Goal: Information Seeking & Learning: Learn about a topic

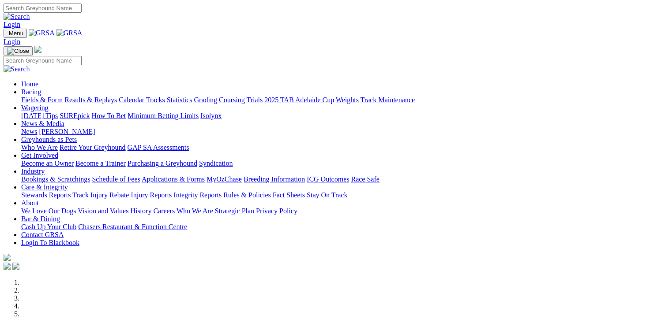
scroll to position [309, 0]
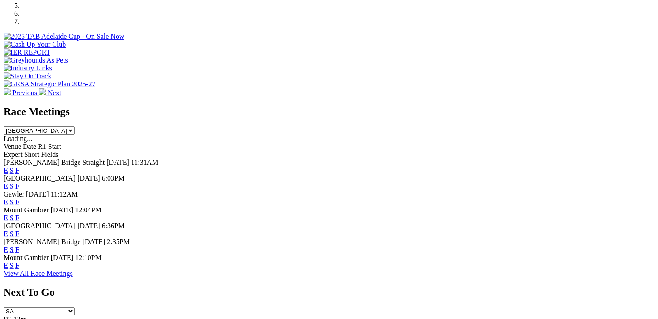
click at [19, 183] on link "F" at bounding box center [17, 187] width 4 height 8
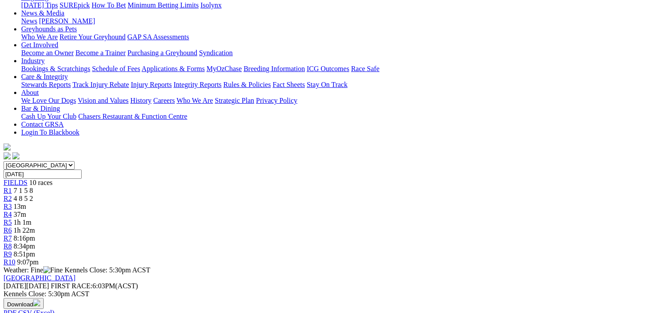
scroll to position [132, 0]
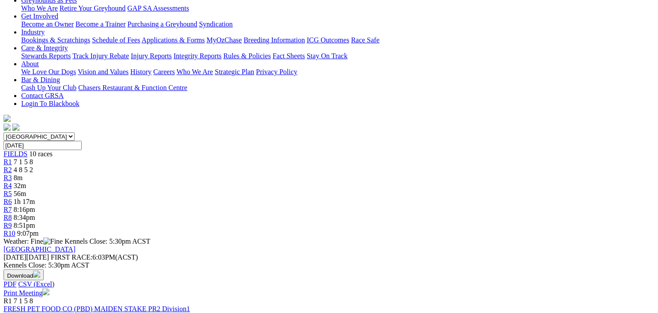
scroll to position [44, 0]
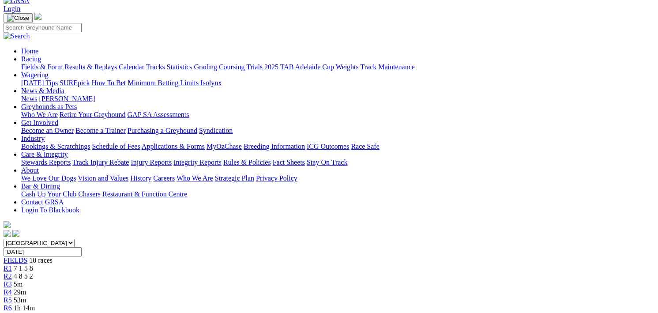
scroll to position [88, 0]
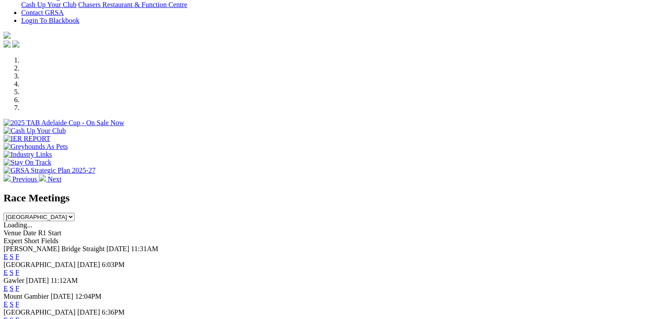
scroll to position [221, 0]
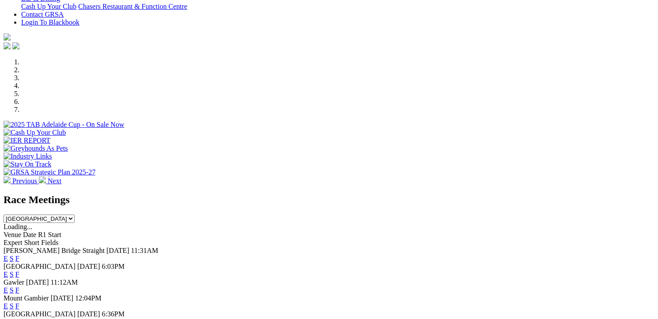
click at [19, 271] on link "F" at bounding box center [17, 275] width 4 height 8
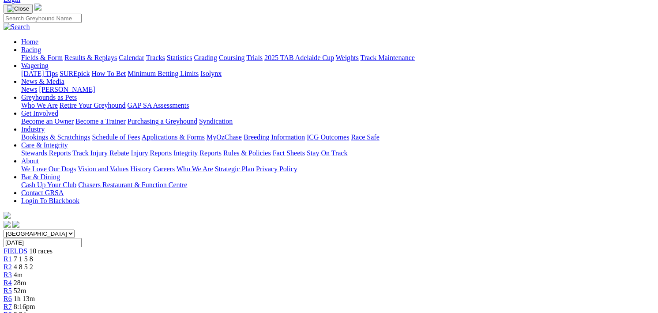
scroll to position [88, 0]
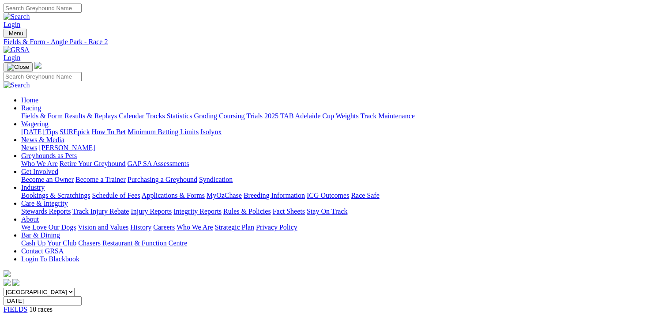
scroll to position [177, 0]
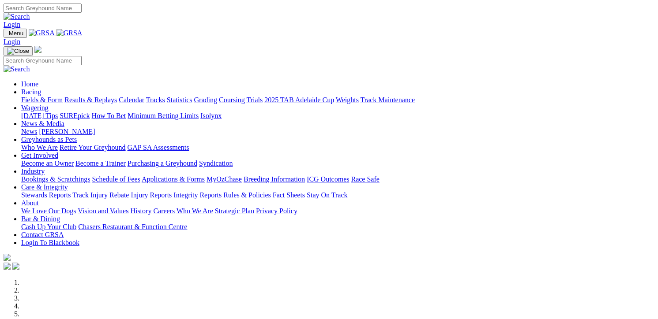
scroll to position [221, 0]
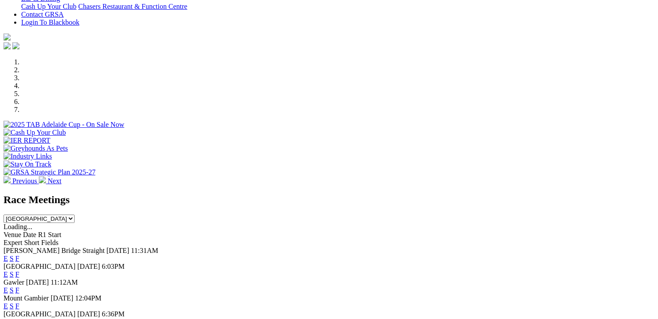
click at [19, 271] on link "F" at bounding box center [17, 275] width 4 height 8
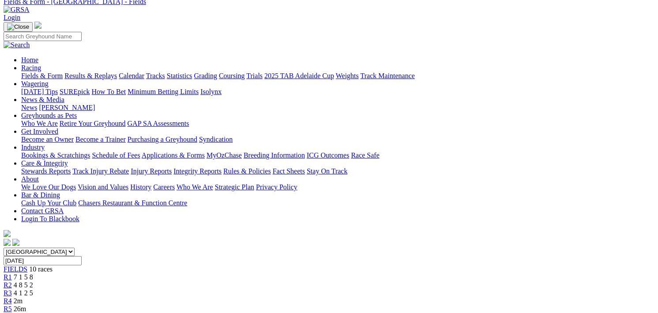
scroll to position [88, 0]
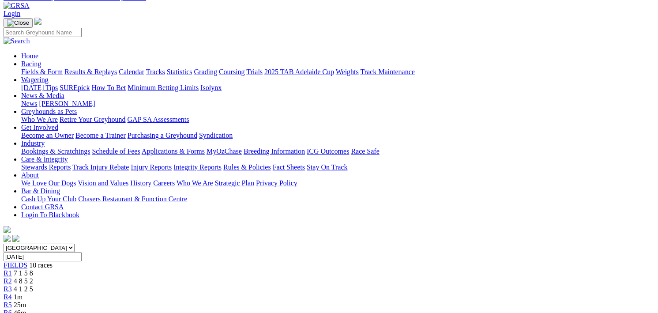
scroll to position [88, 0]
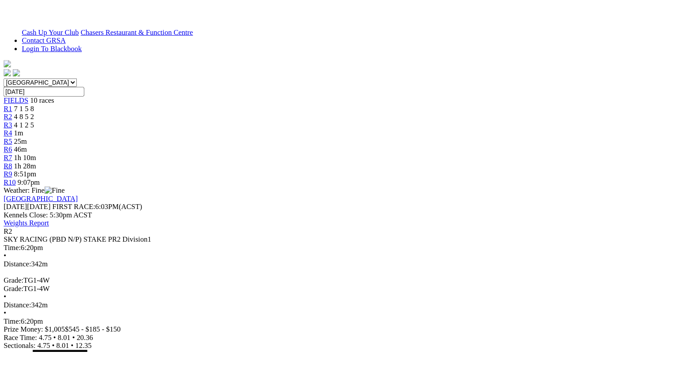
scroll to position [177, 0]
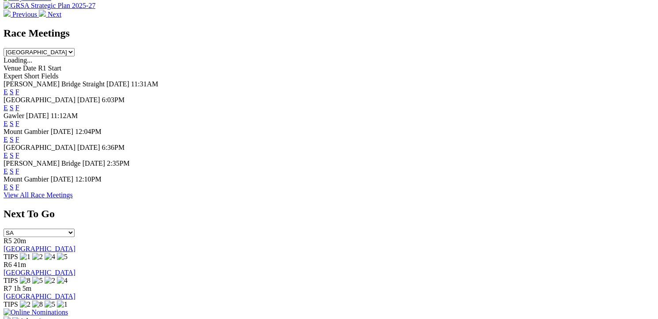
scroll to position [397, 0]
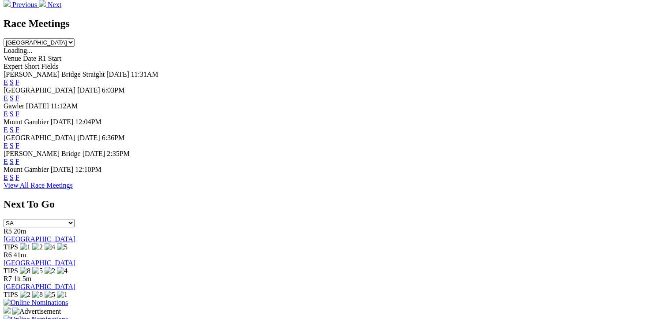
click at [19, 94] on link "F" at bounding box center [17, 98] width 4 height 8
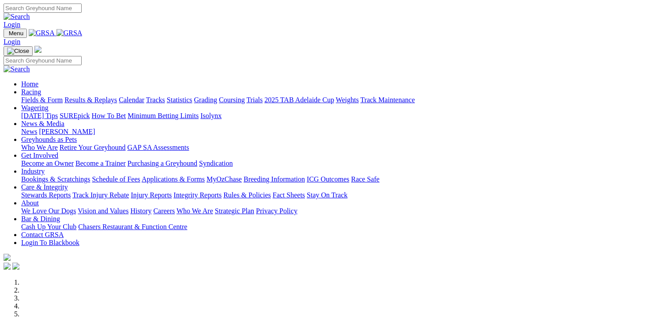
scroll to position [399, 0]
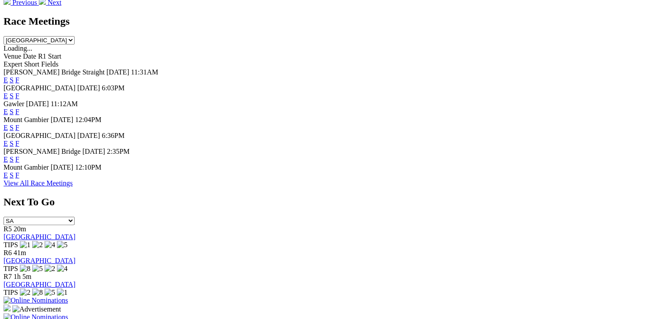
click at [19, 108] on link "F" at bounding box center [17, 112] width 4 height 8
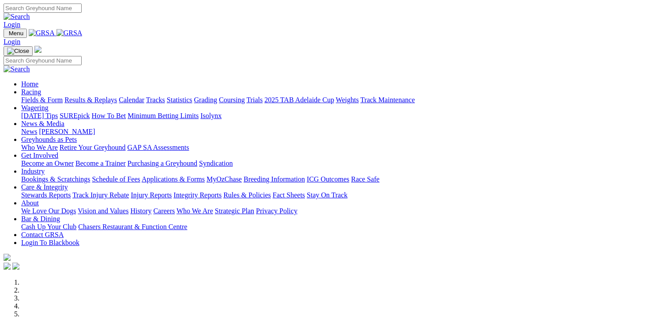
scroll to position [265, 0]
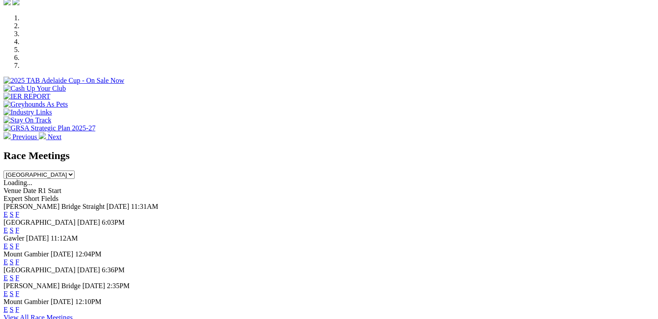
click at [19, 227] on link "F" at bounding box center [17, 231] width 4 height 8
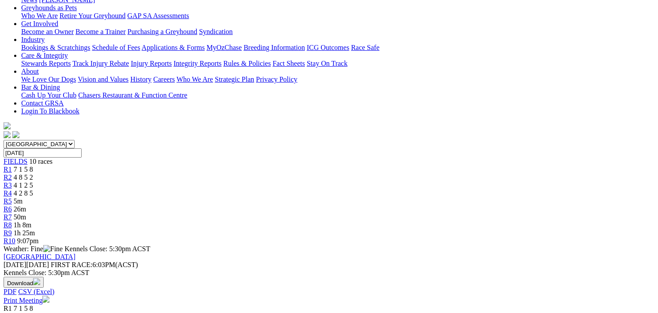
scroll to position [132, 0]
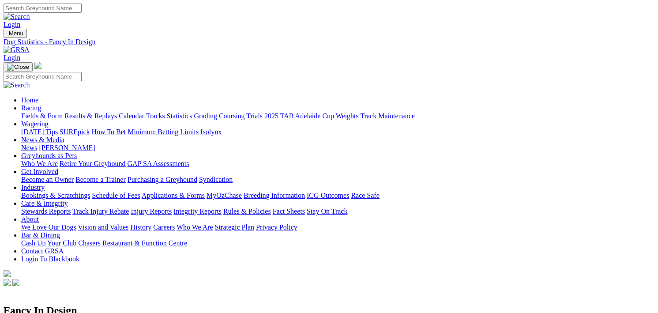
scroll to position [16, 0]
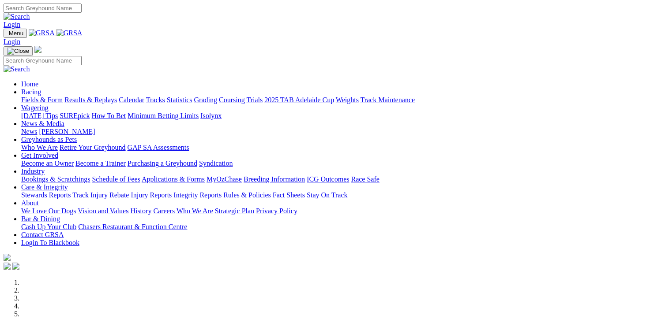
scroll to position [265, 0]
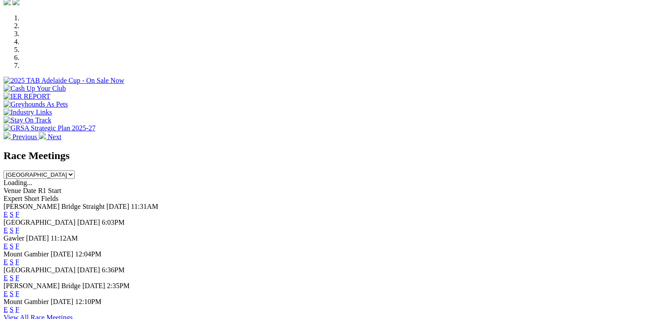
click at [19, 227] on link "F" at bounding box center [17, 231] width 4 height 8
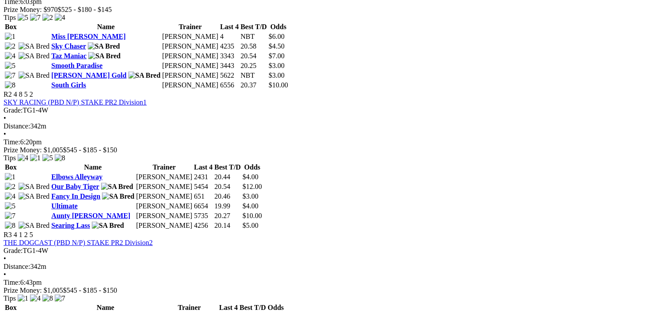
scroll to position [530, 0]
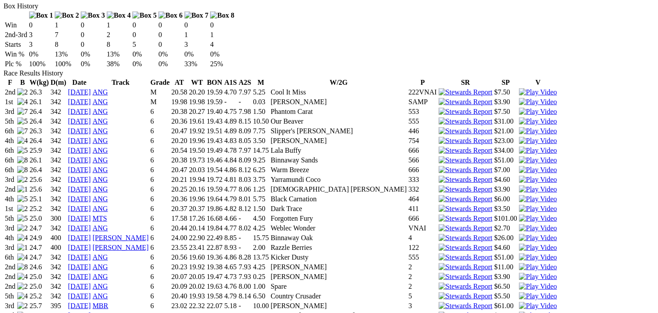
scroll to position [618, 0]
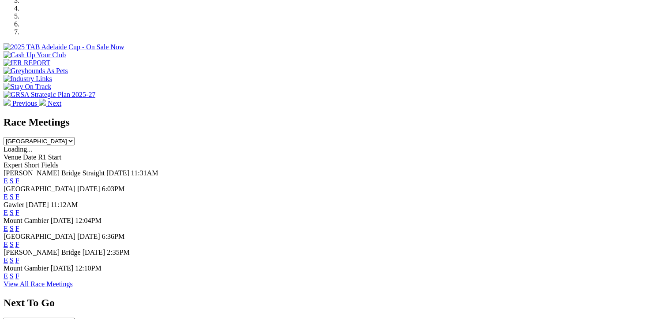
scroll to position [309, 0]
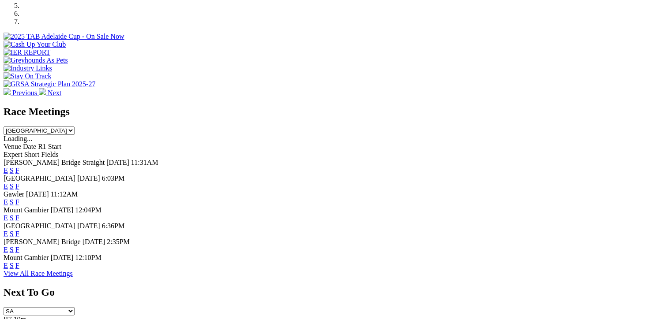
click at [19, 183] on link "F" at bounding box center [17, 187] width 4 height 8
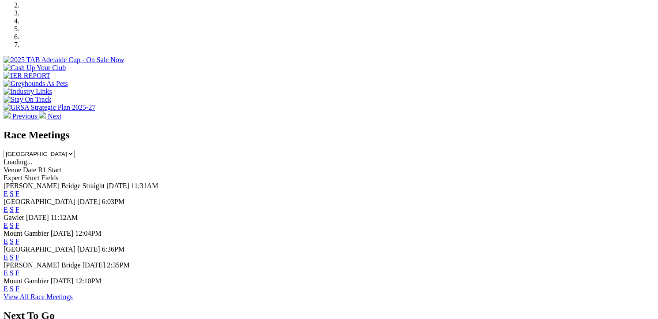
scroll to position [309, 0]
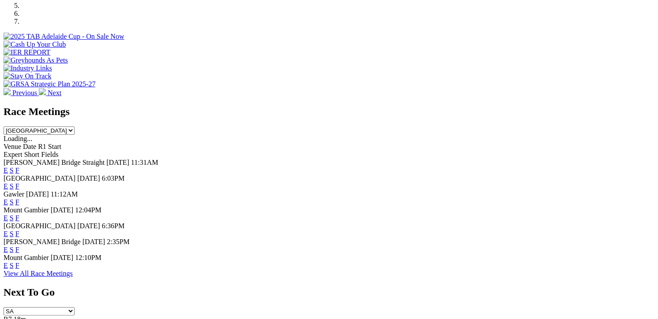
click at [19, 183] on link "F" at bounding box center [17, 187] width 4 height 8
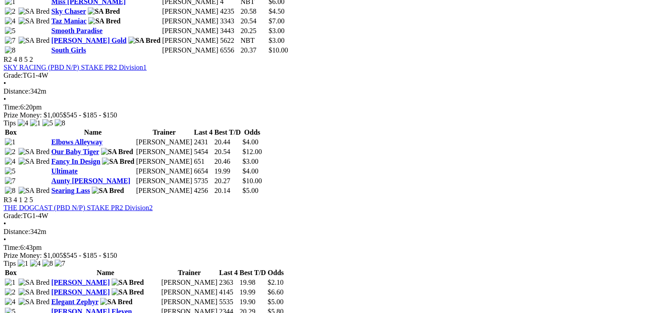
scroll to position [530, 0]
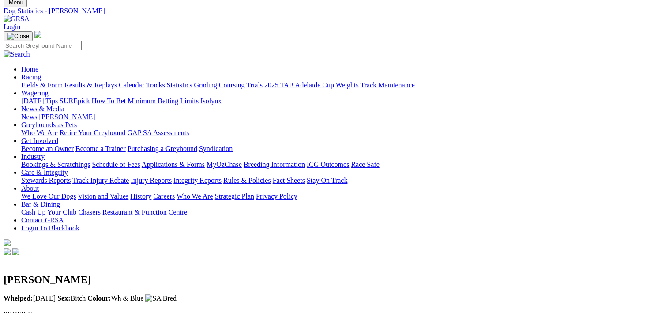
scroll to position [44, 0]
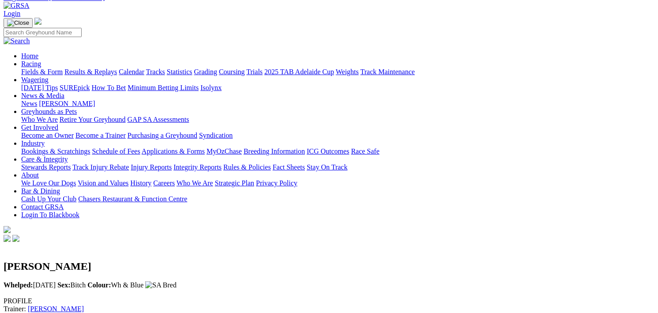
drag, startPoint x: 293, startPoint y: 203, endPoint x: 297, endPoint y: 182, distance: 21.6
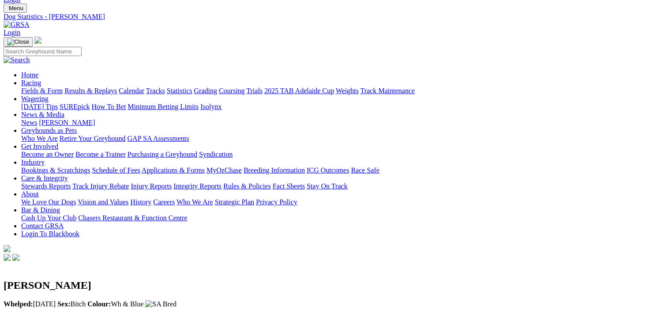
scroll to position [0, 0]
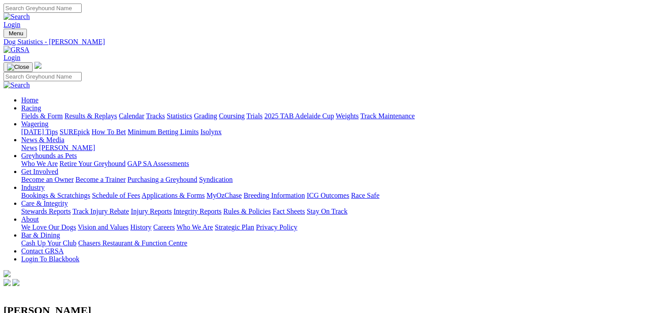
drag, startPoint x: 643, startPoint y: 293, endPoint x: 656, endPoint y: 289, distance: 13.7
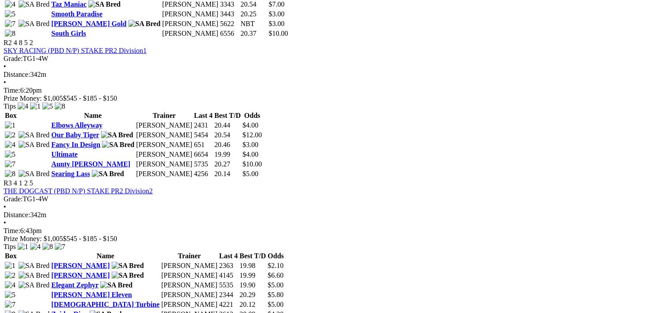
scroll to position [530, 0]
